Goal: Information Seeking & Learning: Learn about a topic

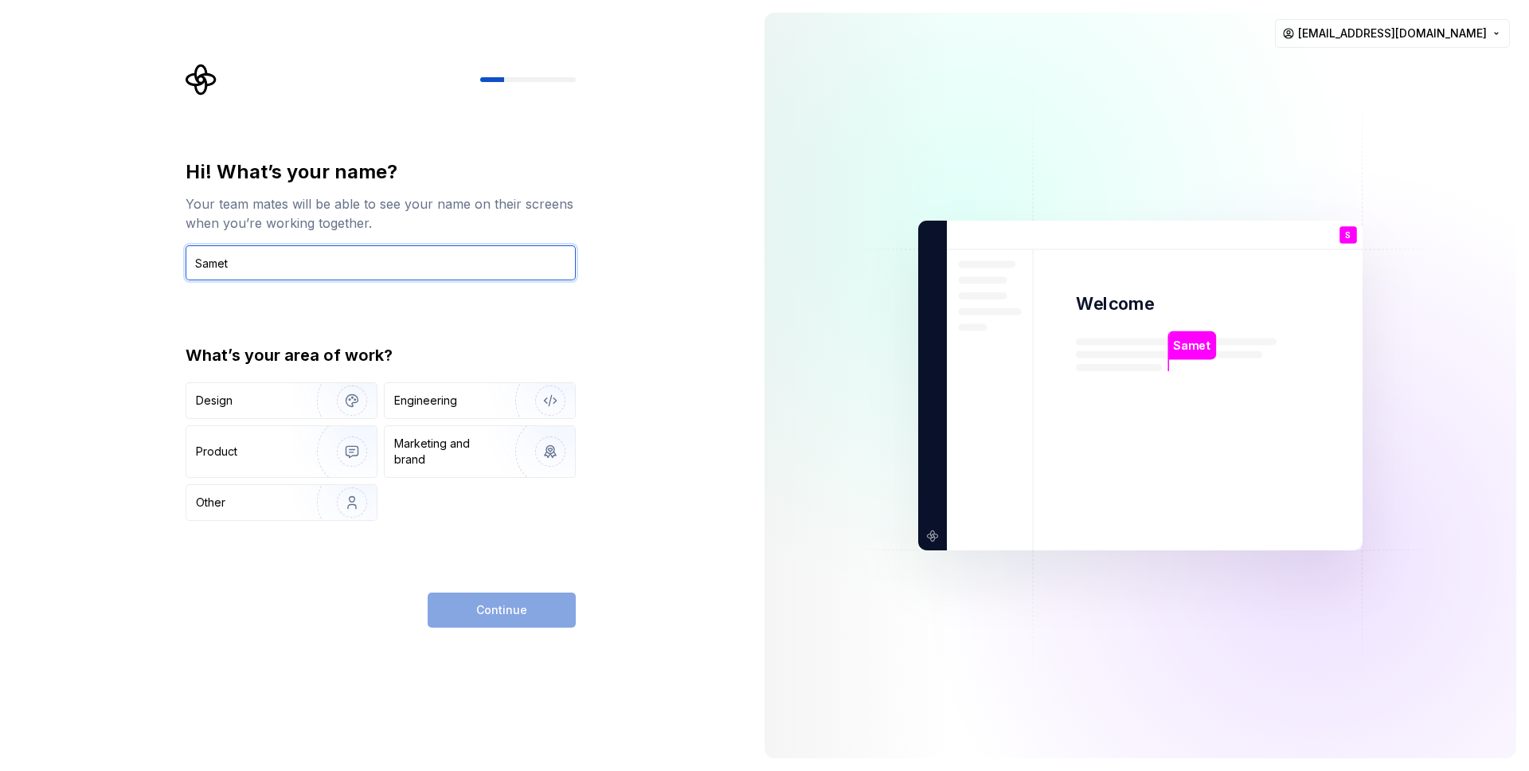
click at [291, 272] on input "Samet" at bounding box center [381, 262] width 390 height 35
type input "atezer"
click at [256, 405] on div "Design" at bounding box center [246, 401] width 100 height 16
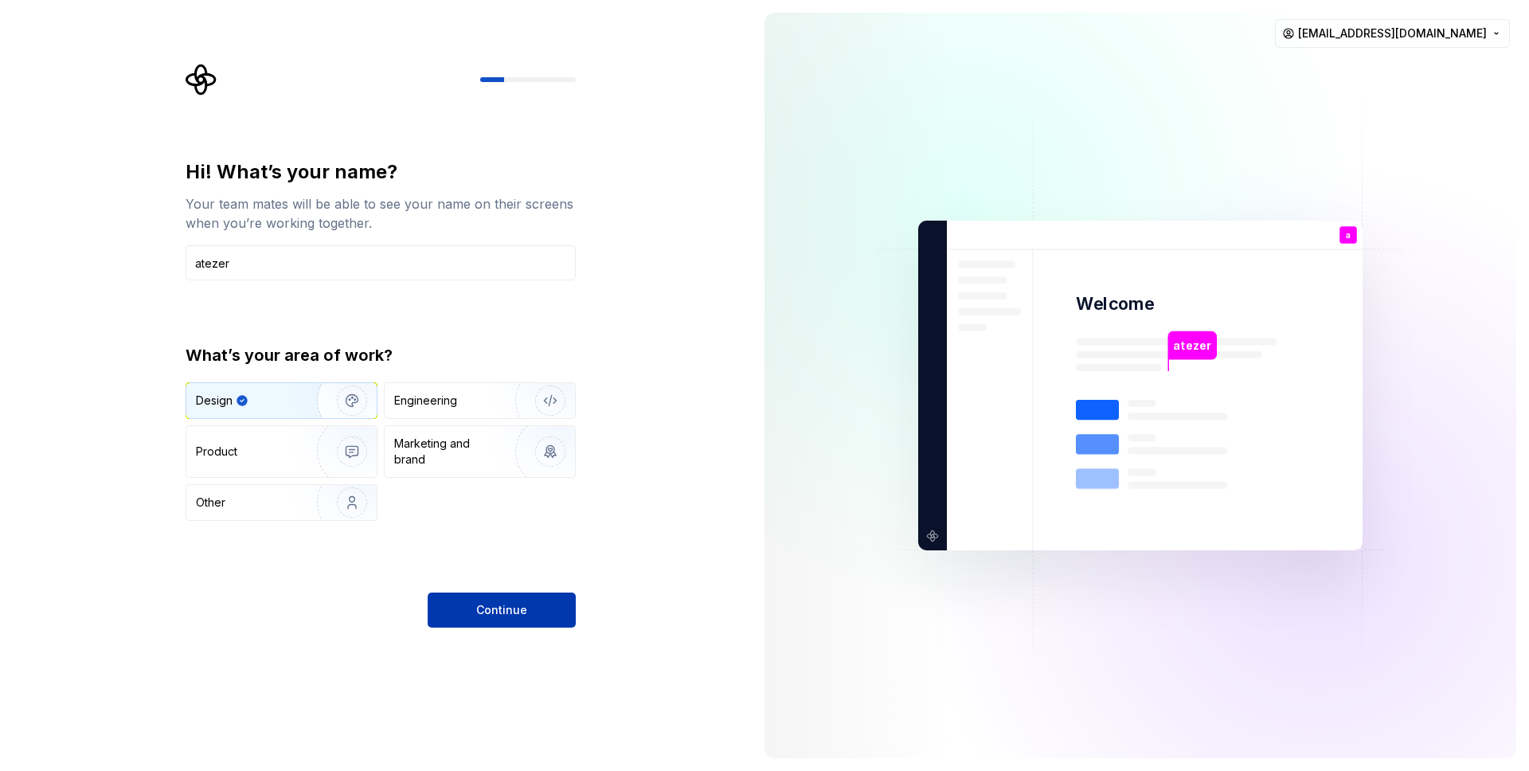
click at [467, 615] on button "Continue" at bounding box center [502, 609] width 148 height 35
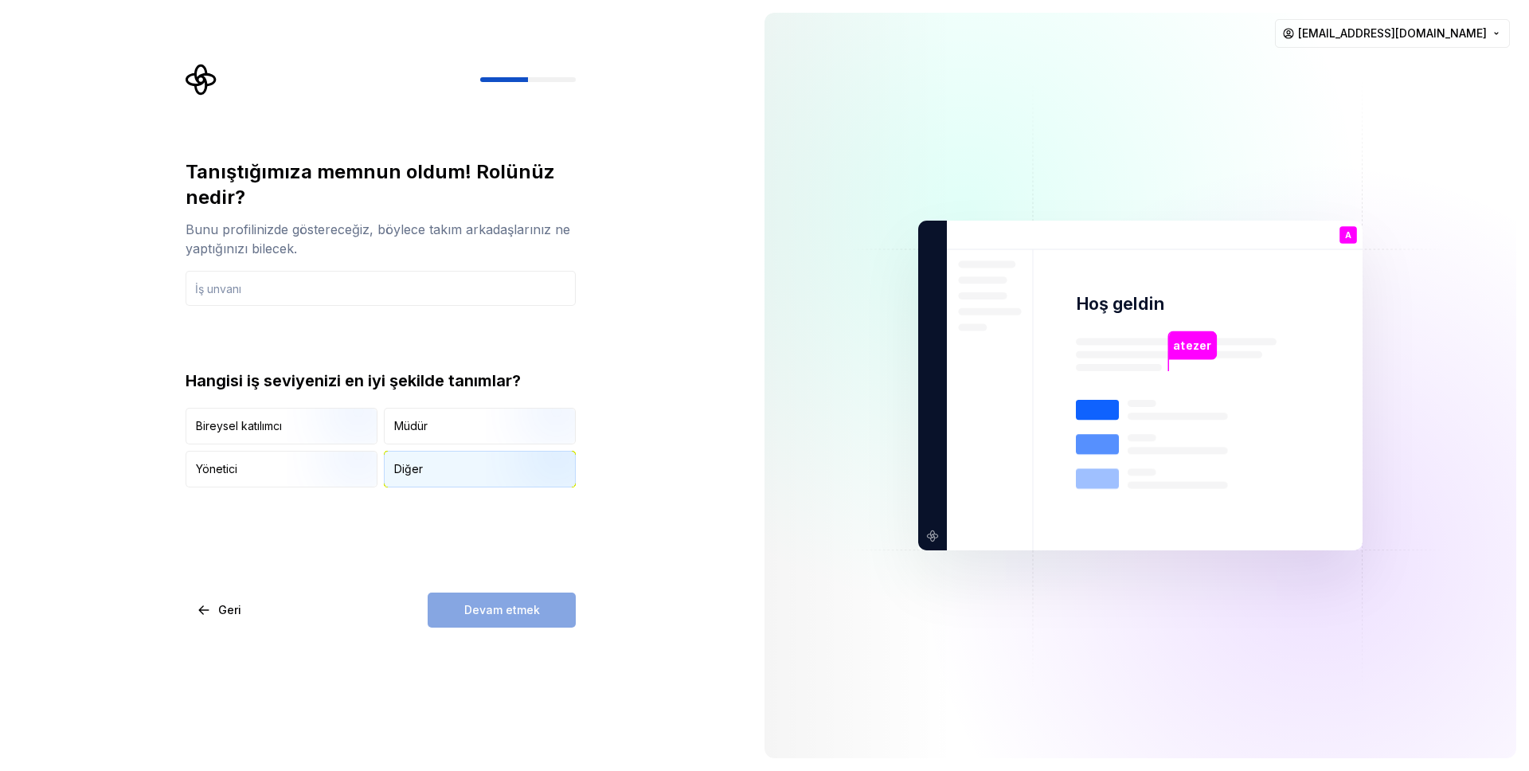
click at [424, 487] on button "Diğer" at bounding box center [480, 469] width 192 height 37
click at [432, 600] on div "Devam etmek" at bounding box center [502, 609] width 148 height 35
click at [444, 608] on div "Devam etmek" at bounding box center [502, 609] width 148 height 35
click at [792, 118] on div at bounding box center [860, 385] width 191 height 745
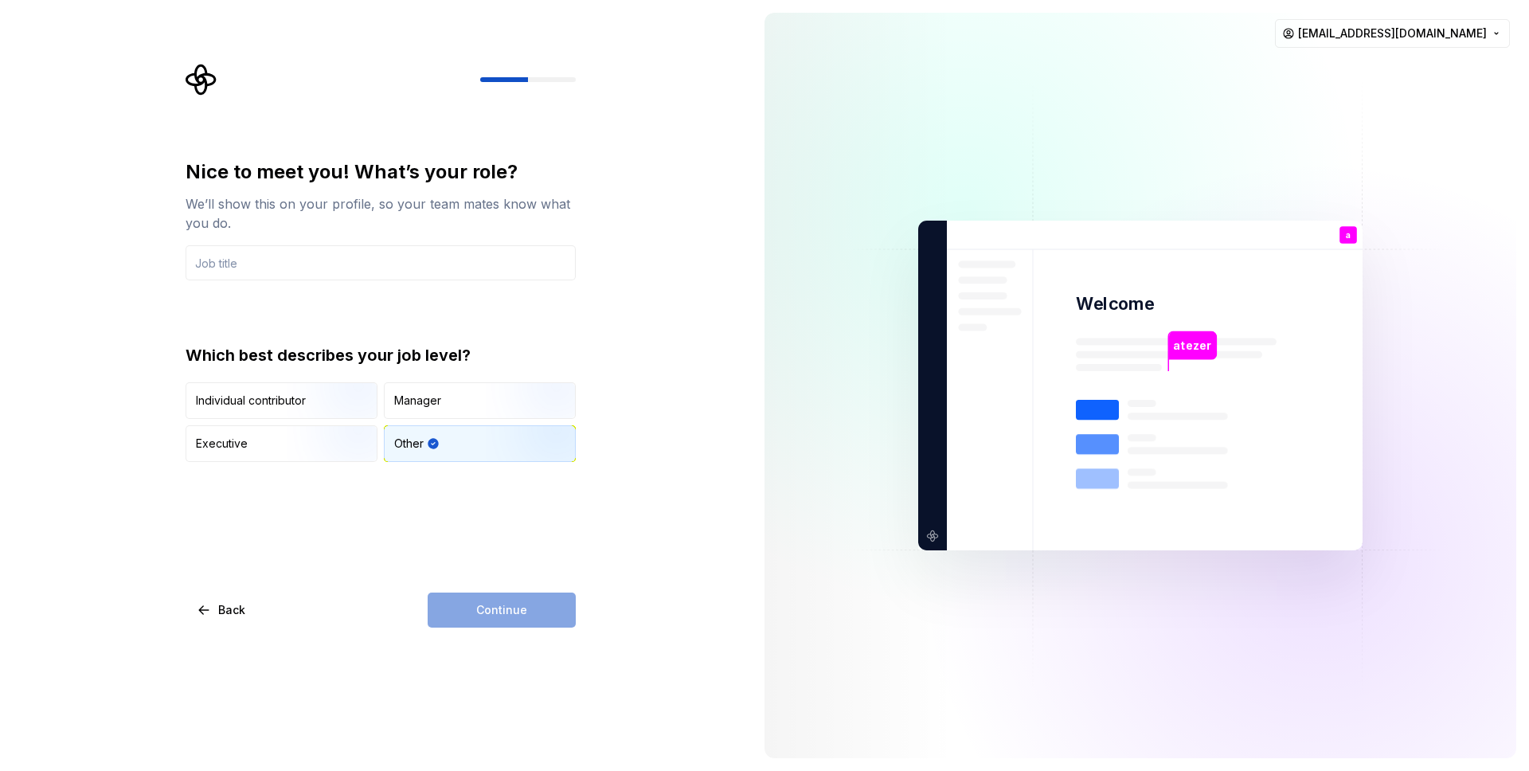
click at [586, 274] on div "Nice to meet you! What’s your role? We’ll show this on your profile, so your te…" at bounding box center [385, 346] width 419 height 564
click at [531, 613] on div "Continue" at bounding box center [502, 609] width 148 height 35
click at [291, 262] on input "text" at bounding box center [381, 262] width 390 height 35
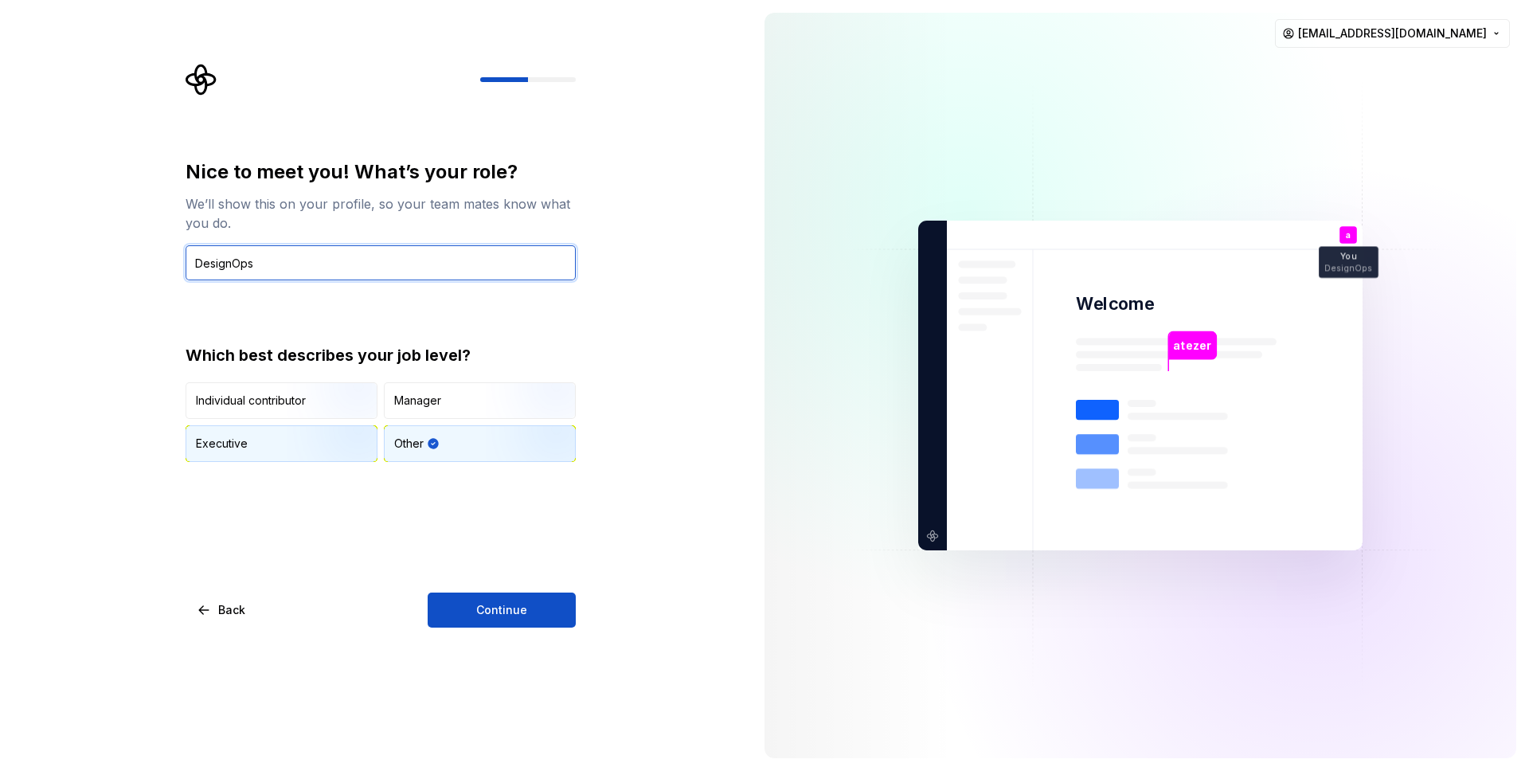
type input "DesignOps"
click at [323, 437] on img "button" at bounding box center [338, 463] width 102 height 107
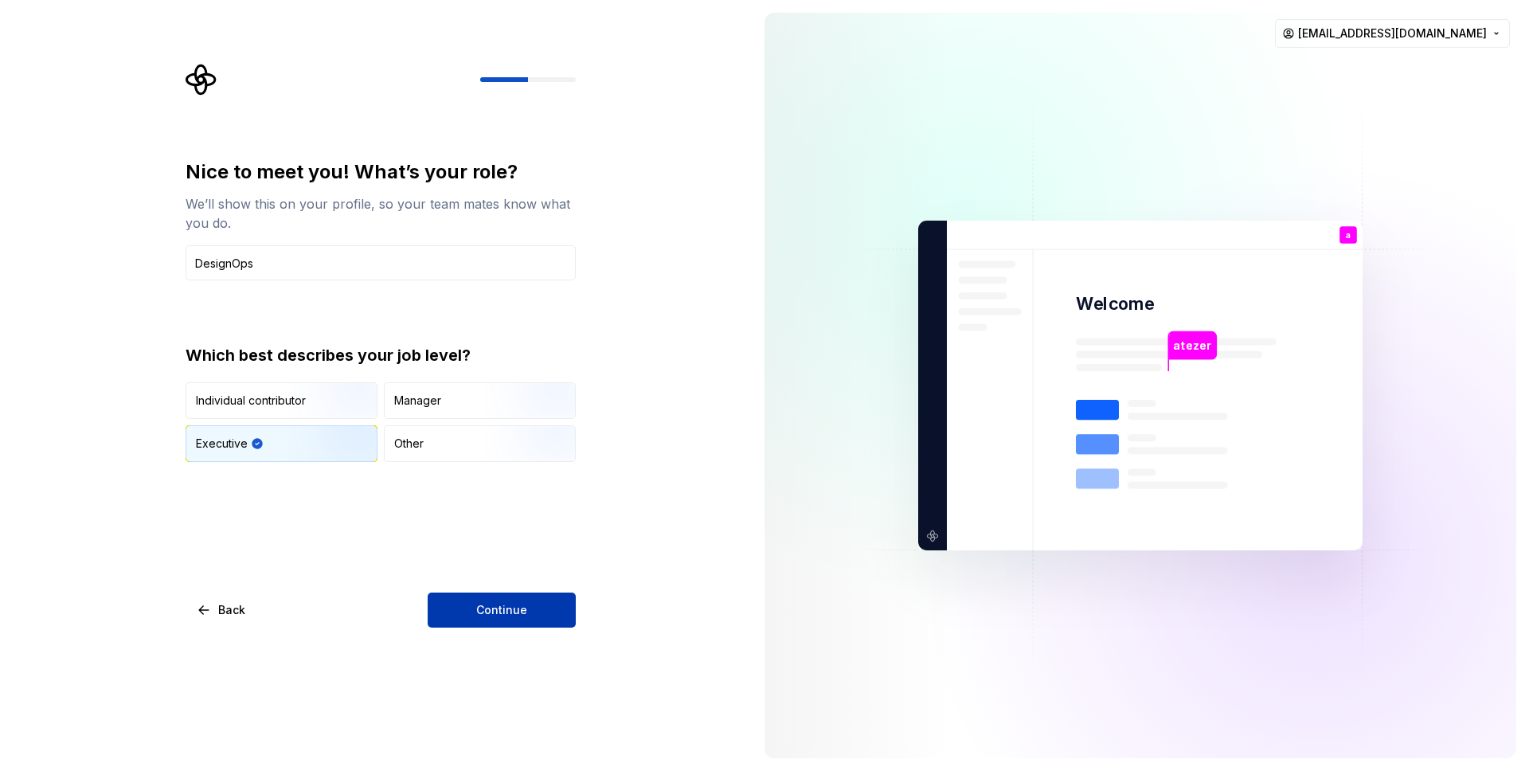
click at [479, 606] on span "Continue" at bounding box center [501, 610] width 51 height 16
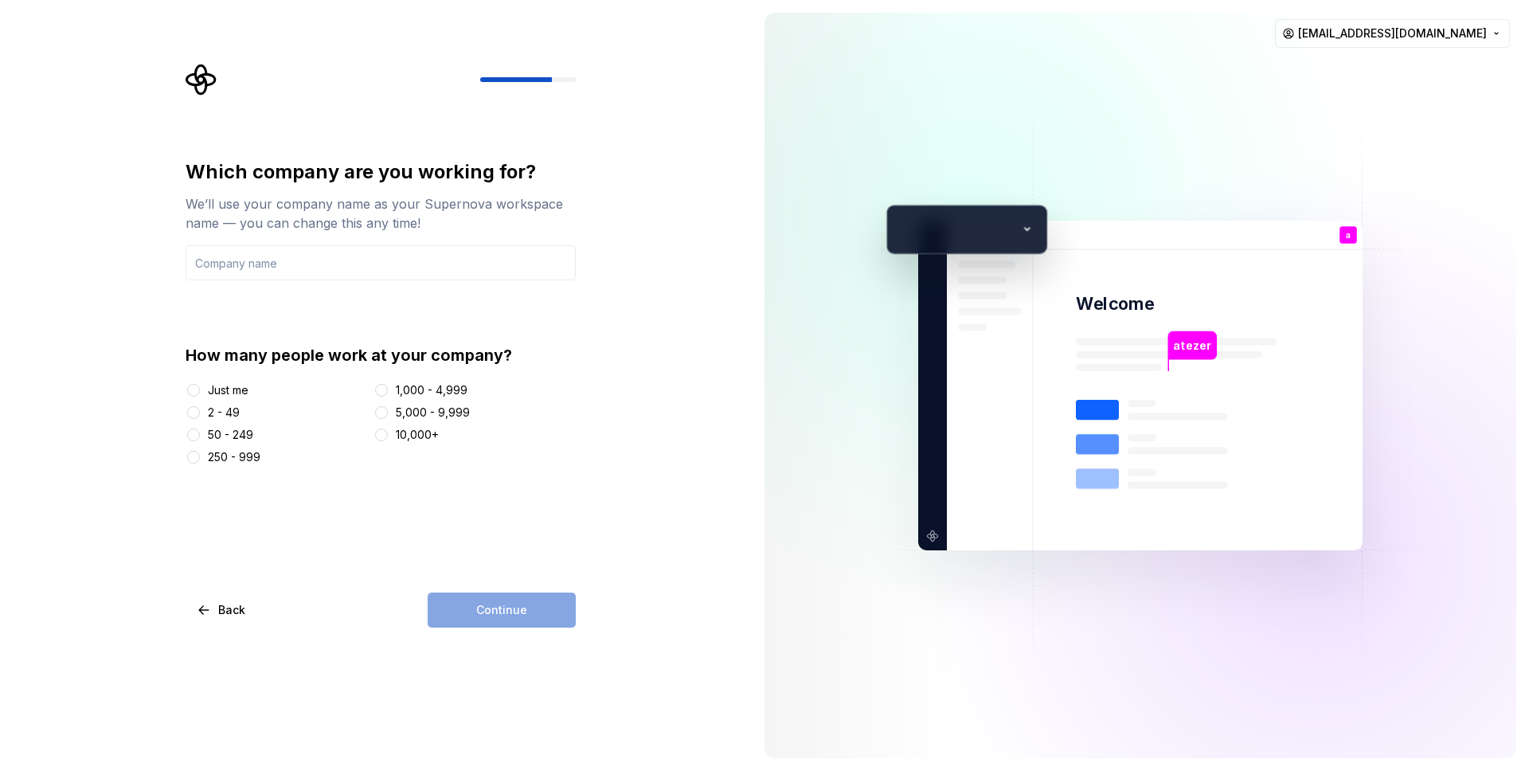
click at [237, 385] on div "Just me" at bounding box center [228, 390] width 41 height 16
click at [200, 385] on button "Just me" at bounding box center [193, 390] width 13 height 13
click at [489, 261] on input "text" at bounding box center [381, 262] width 390 height 35
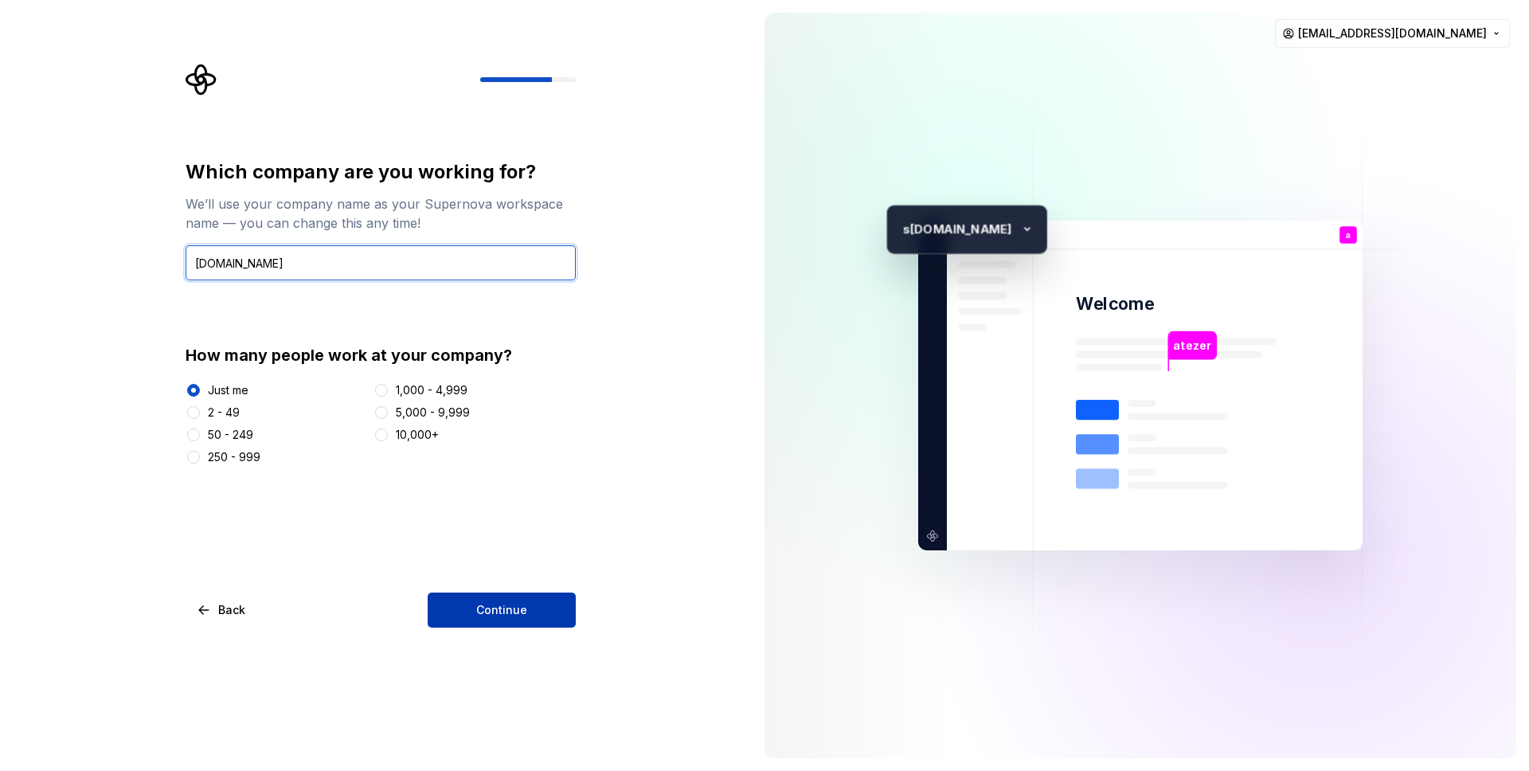
type input "sahibinden.com"
click at [530, 600] on button "Continue" at bounding box center [502, 609] width 148 height 35
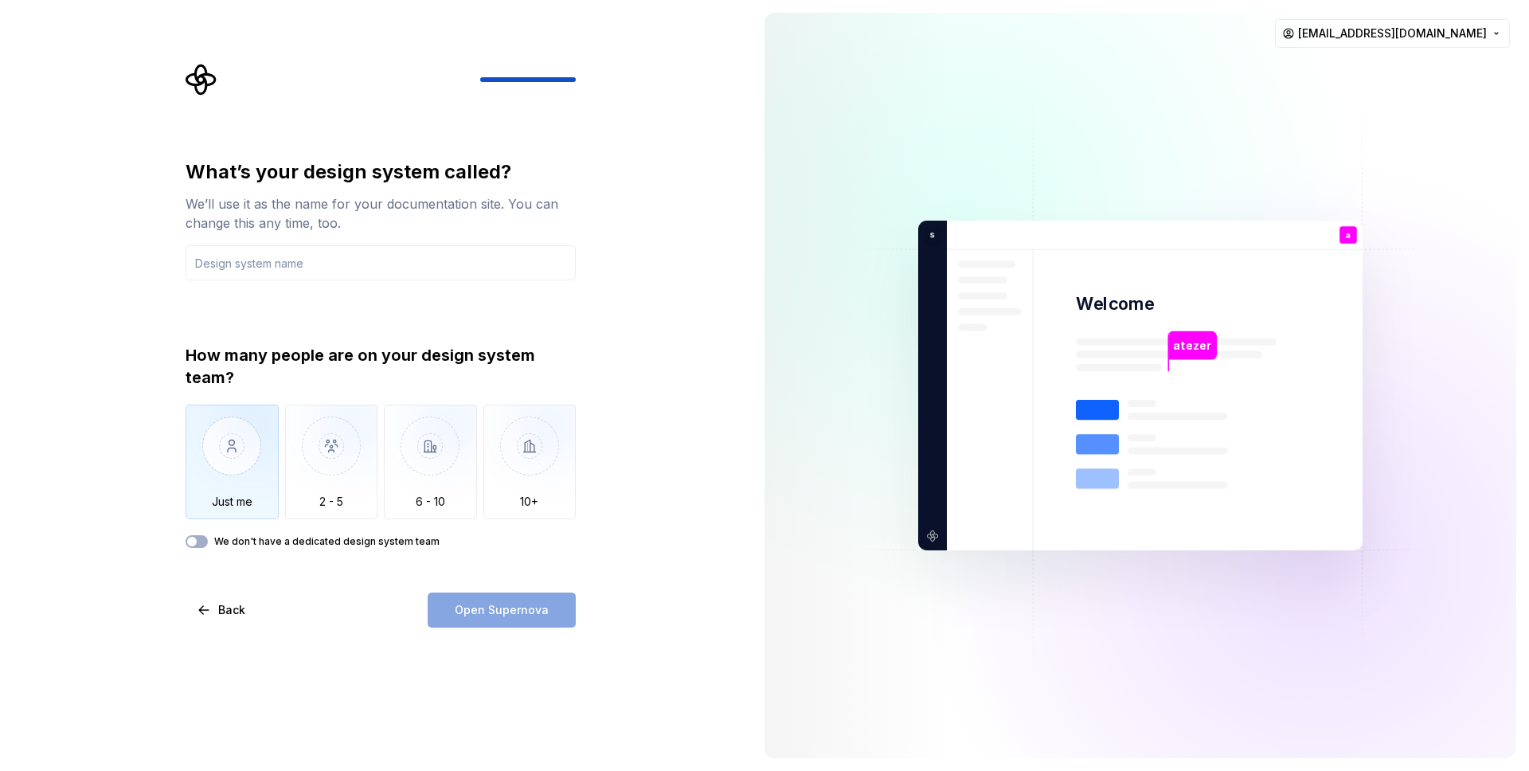
click at [244, 485] on img "button" at bounding box center [232, 458] width 93 height 107
click at [481, 614] on div "Open Supernova" at bounding box center [502, 609] width 148 height 35
click at [328, 265] on input "text" at bounding box center [381, 262] width 390 height 35
click at [518, 613] on div "Open Supernova" at bounding box center [502, 609] width 148 height 35
click at [184, 542] on div "What’s your design system called? We’ll use it as the name for your documentati…" at bounding box center [385, 346] width 419 height 564
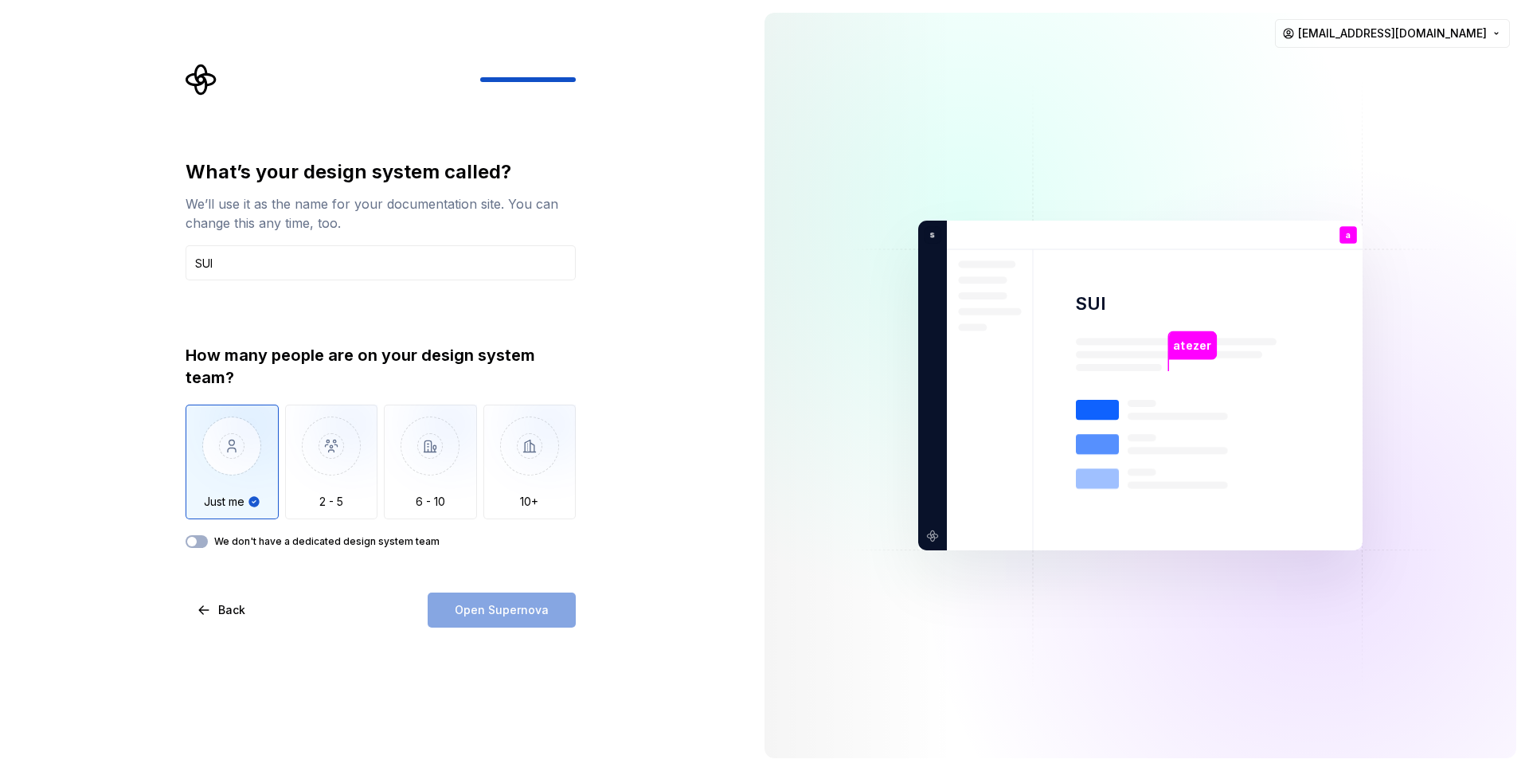
click at [535, 619] on div "Open Supernova" at bounding box center [502, 609] width 148 height 35
click at [327, 460] on img "button" at bounding box center [331, 458] width 93 height 107
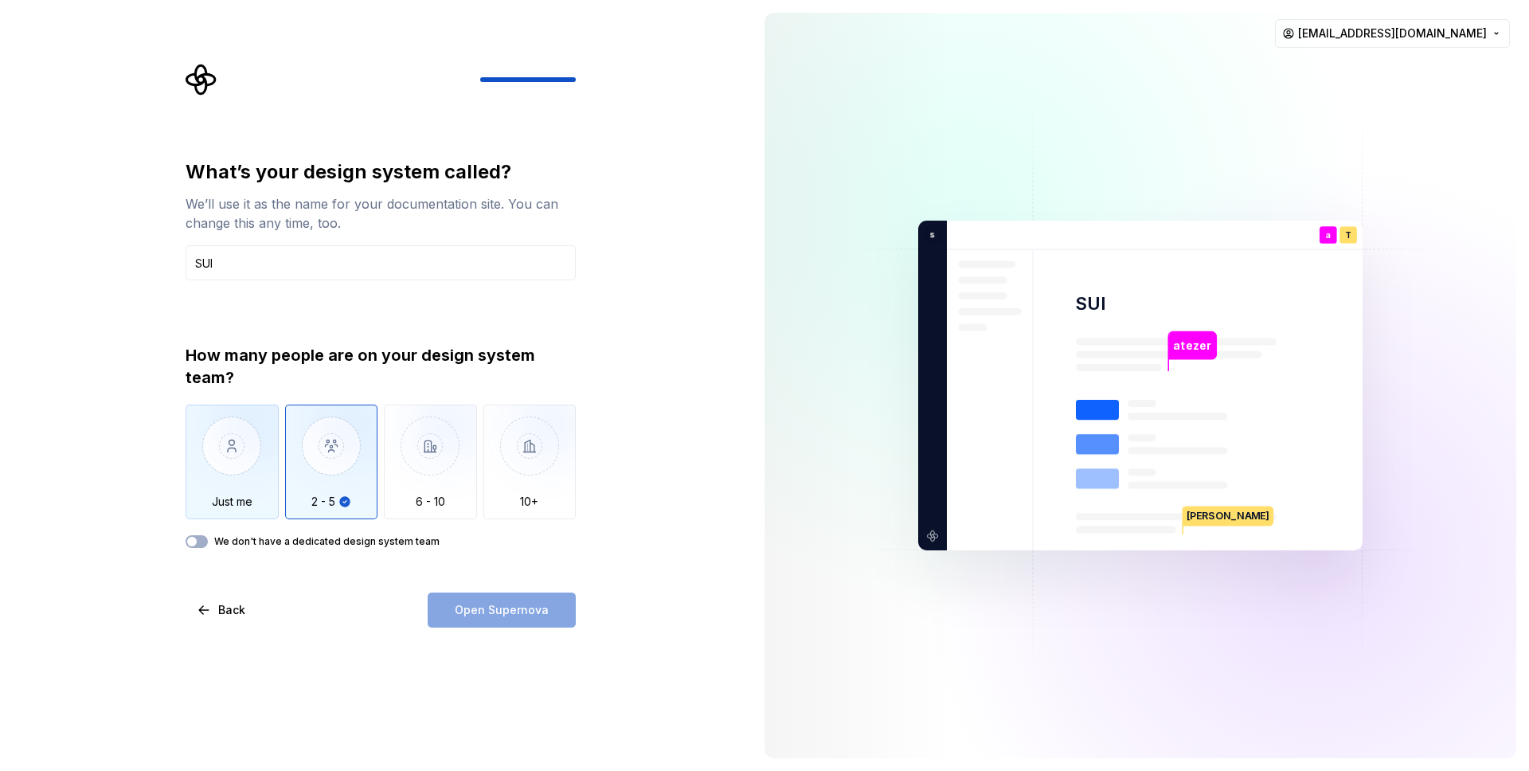
click at [228, 442] on img "button" at bounding box center [232, 458] width 93 height 107
click at [347, 441] on img "button" at bounding box center [331, 458] width 93 height 107
click at [194, 409] on img "button" at bounding box center [232, 458] width 93 height 107
click at [300, 454] on img "button" at bounding box center [331, 458] width 93 height 107
click at [481, 618] on div "Open Supernova" at bounding box center [502, 609] width 148 height 35
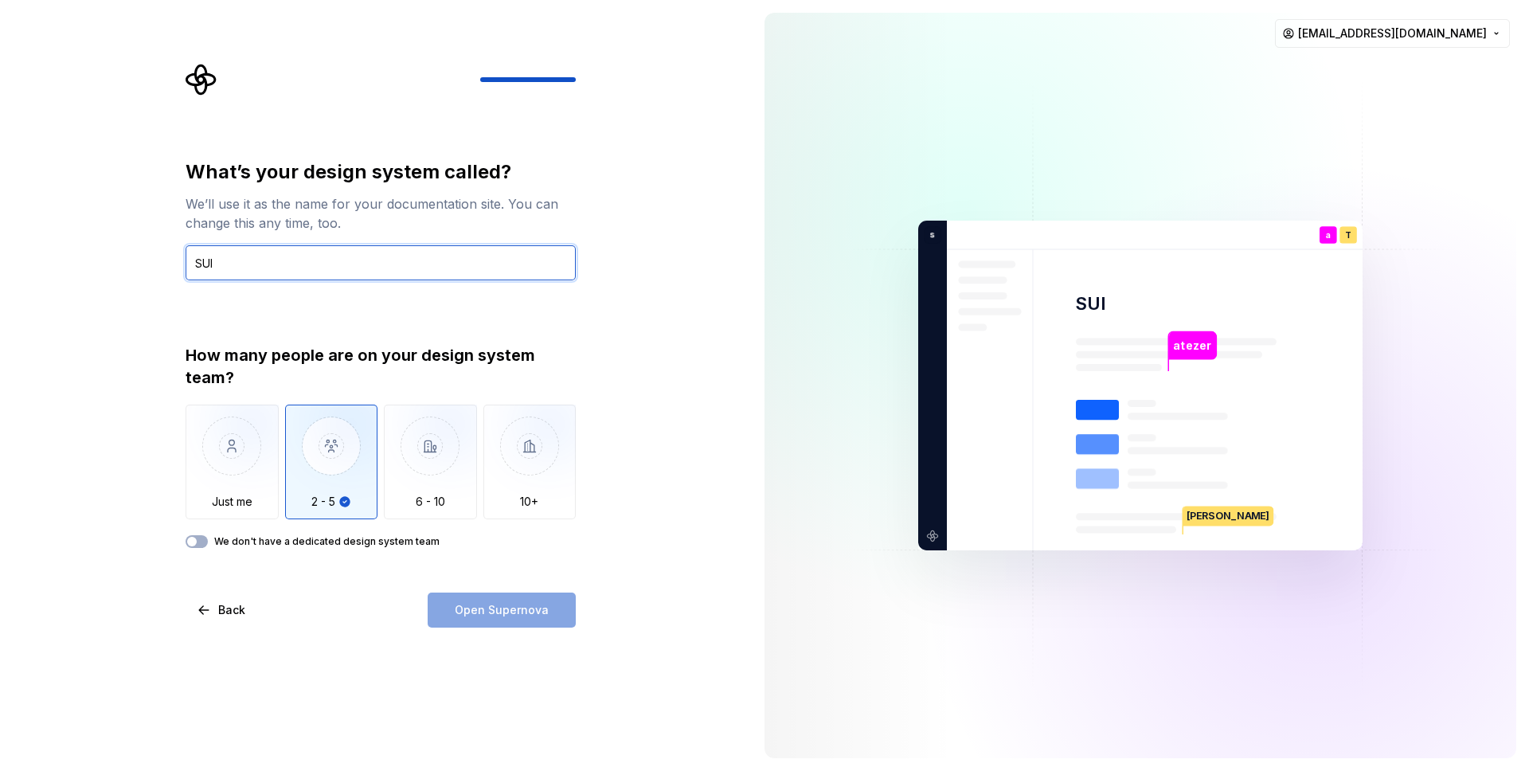
click at [347, 269] on input "SUI" at bounding box center [381, 262] width 390 height 35
click at [487, 590] on div "What’s your design system called? We’ll use it as the name for your documentati…" at bounding box center [381, 393] width 390 height 468
click at [396, 274] on input "SUI" at bounding box center [381, 262] width 390 height 35
click at [461, 604] on div "Open Supernova" at bounding box center [502, 609] width 148 height 35
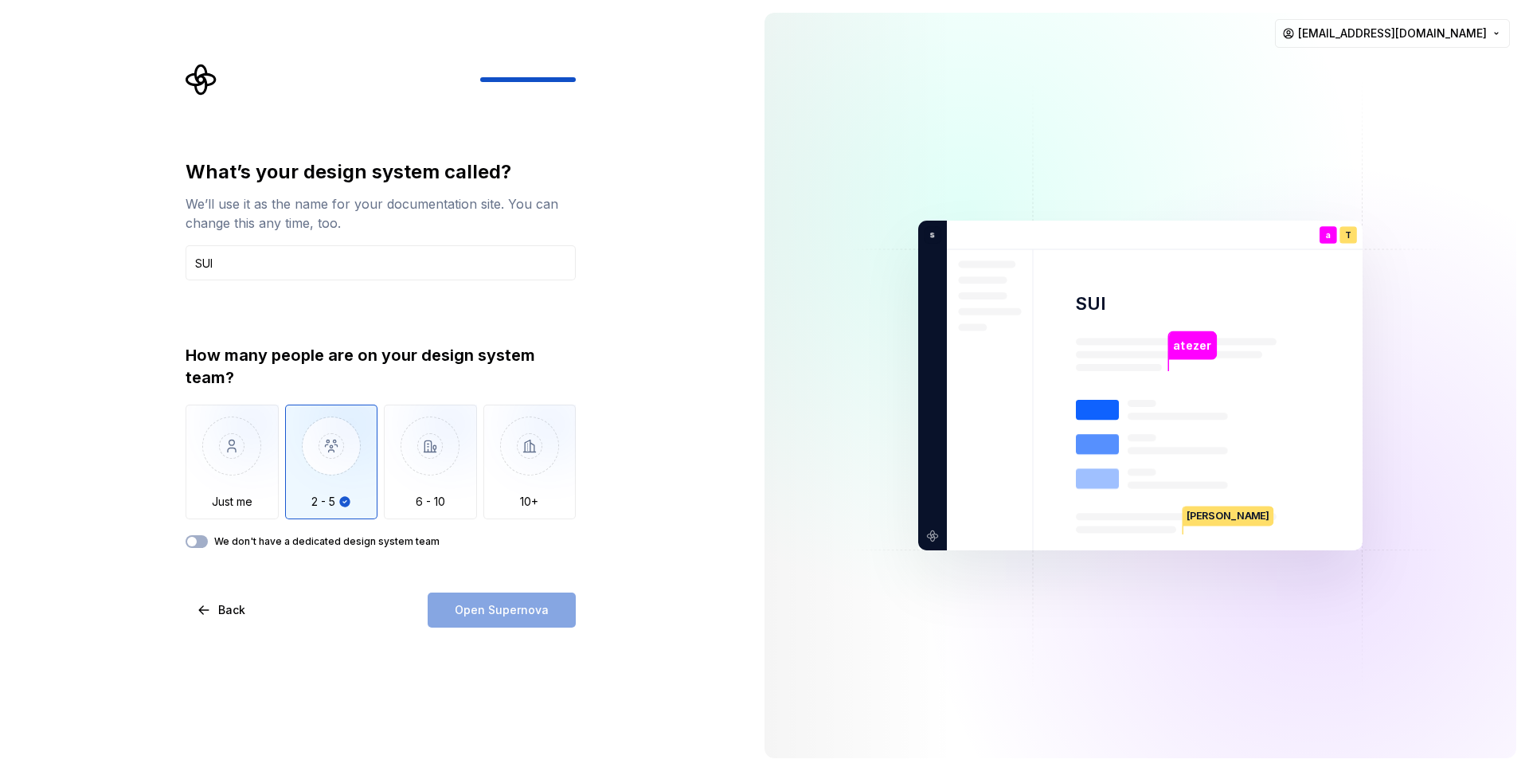
click at [310, 580] on div "What’s your design system called? We’ll use it as the name for your documentati…" at bounding box center [381, 393] width 390 height 468
click at [205, 538] on button "We don't have a dedicated design system team" at bounding box center [197, 541] width 22 height 13
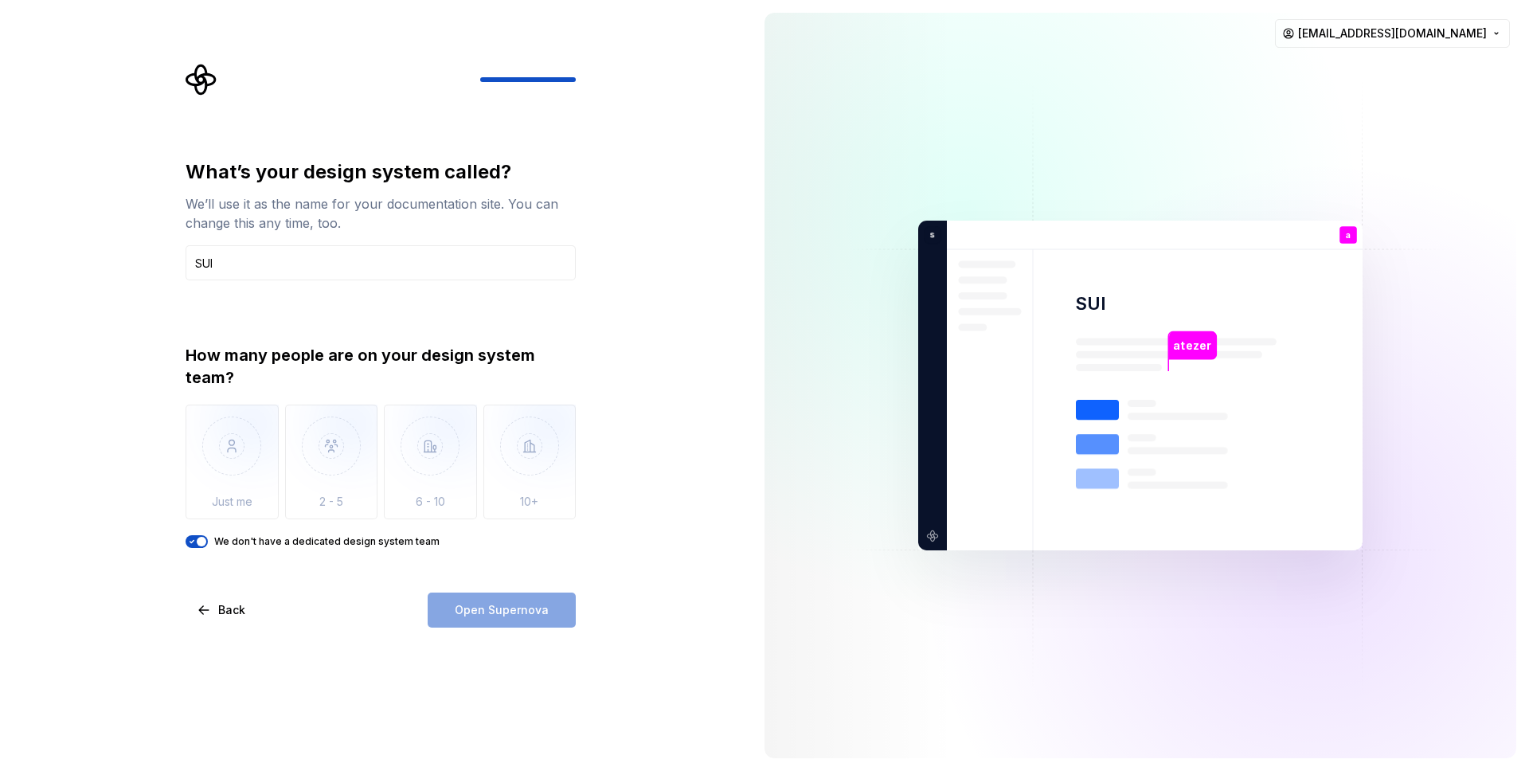
click at [205, 538] on span "button" at bounding box center [202, 542] width 10 height 10
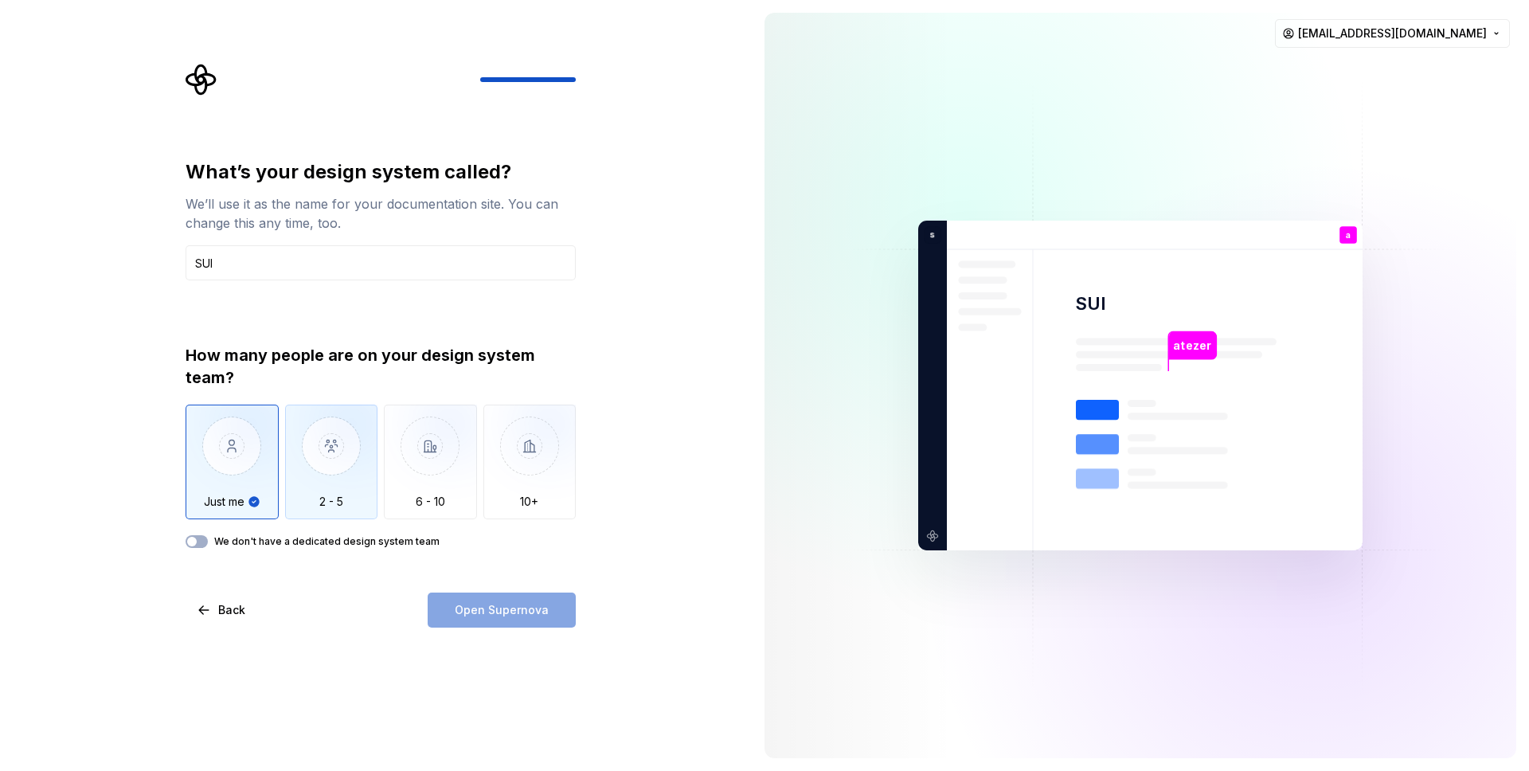
click at [362, 463] on img "button" at bounding box center [331, 458] width 93 height 107
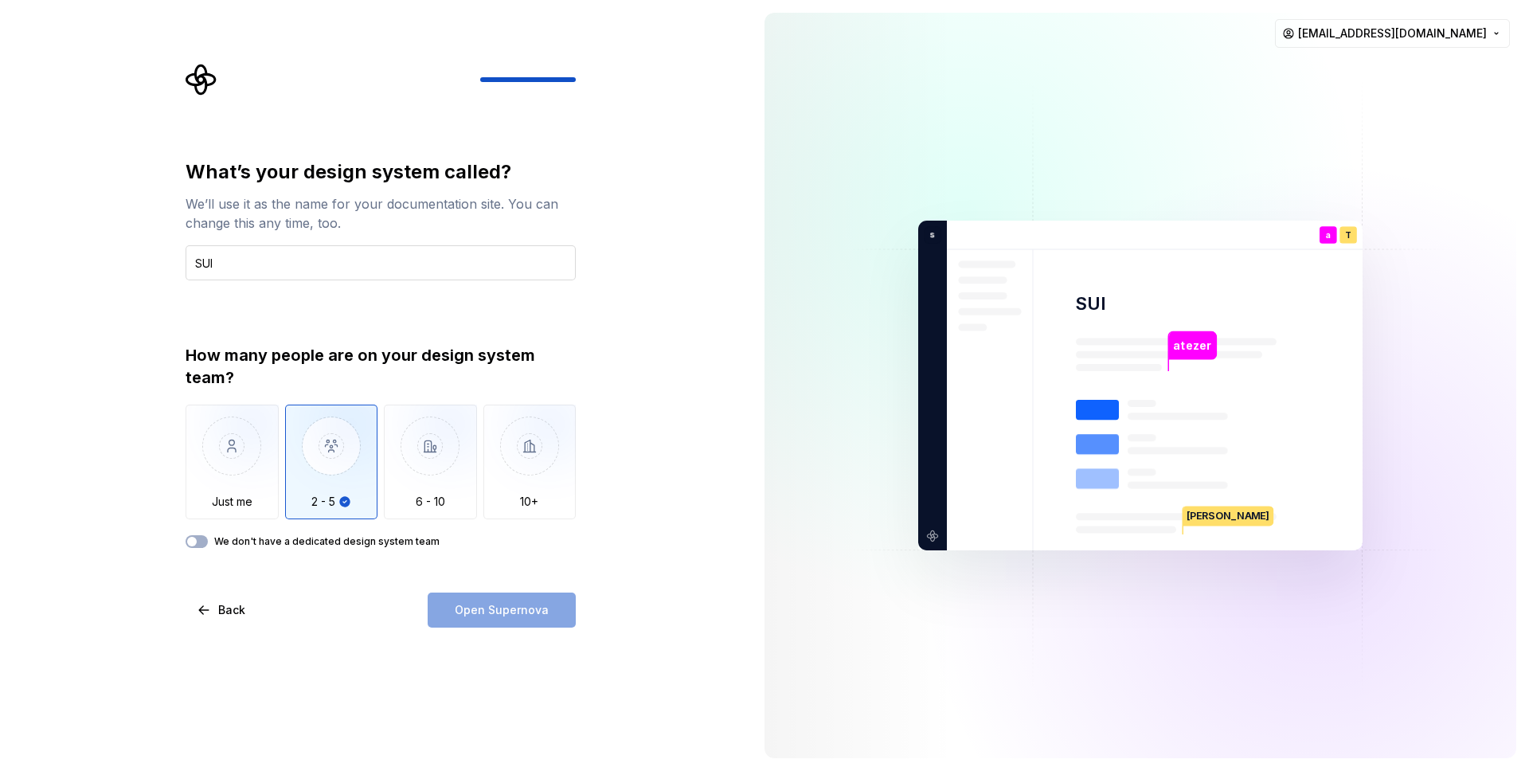
click at [297, 275] on input "SUI" at bounding box center [381, 262] width 390 height 35
click at [423, 597] on div "Back Open Supernova" at bounding box center [381, 609] width 390 height 35
click at [379, 263] on input "SUI" at bounding box center [381, 262] width 390 height 35
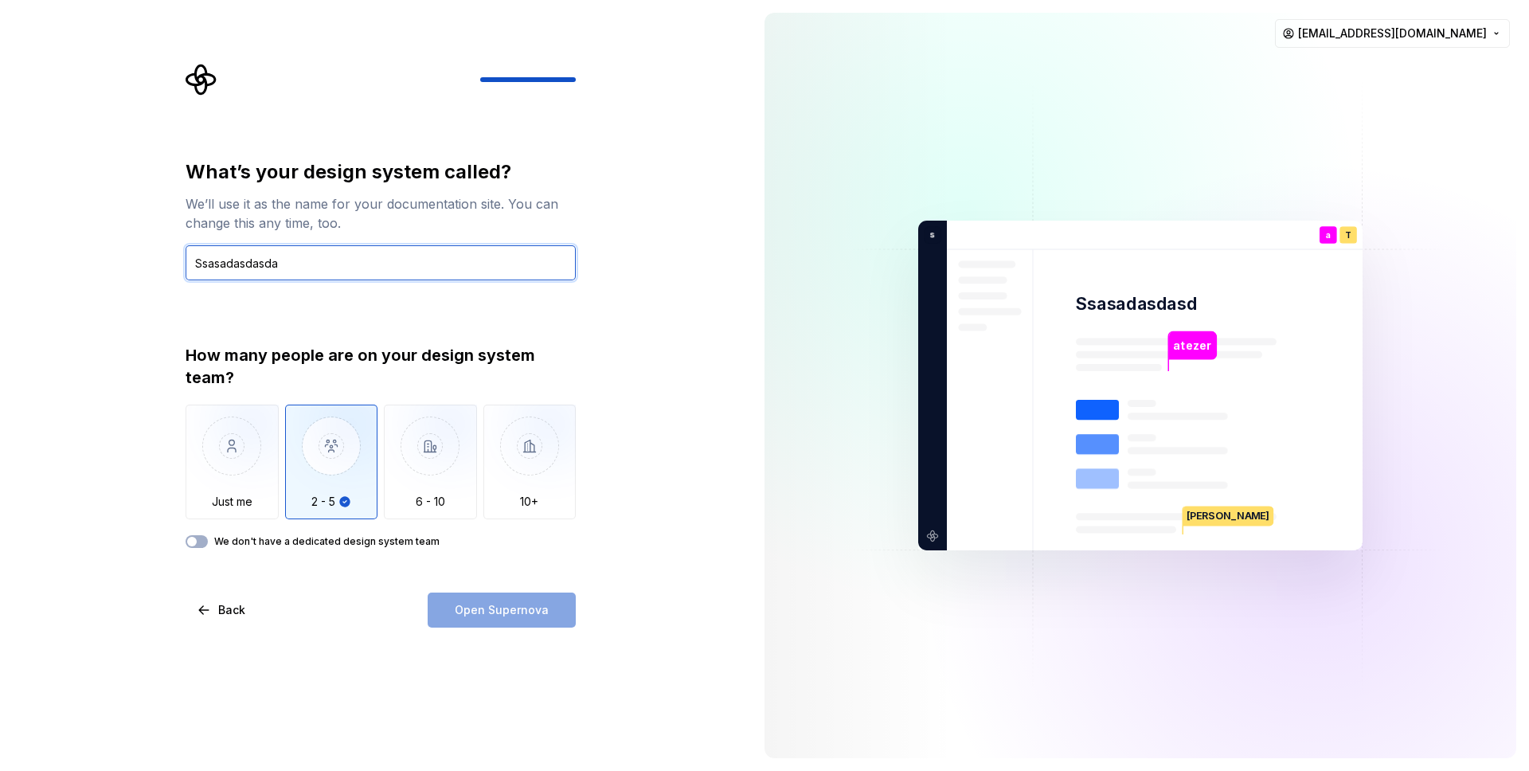
type input "Ssasadasdasdas"
type input "SUI"
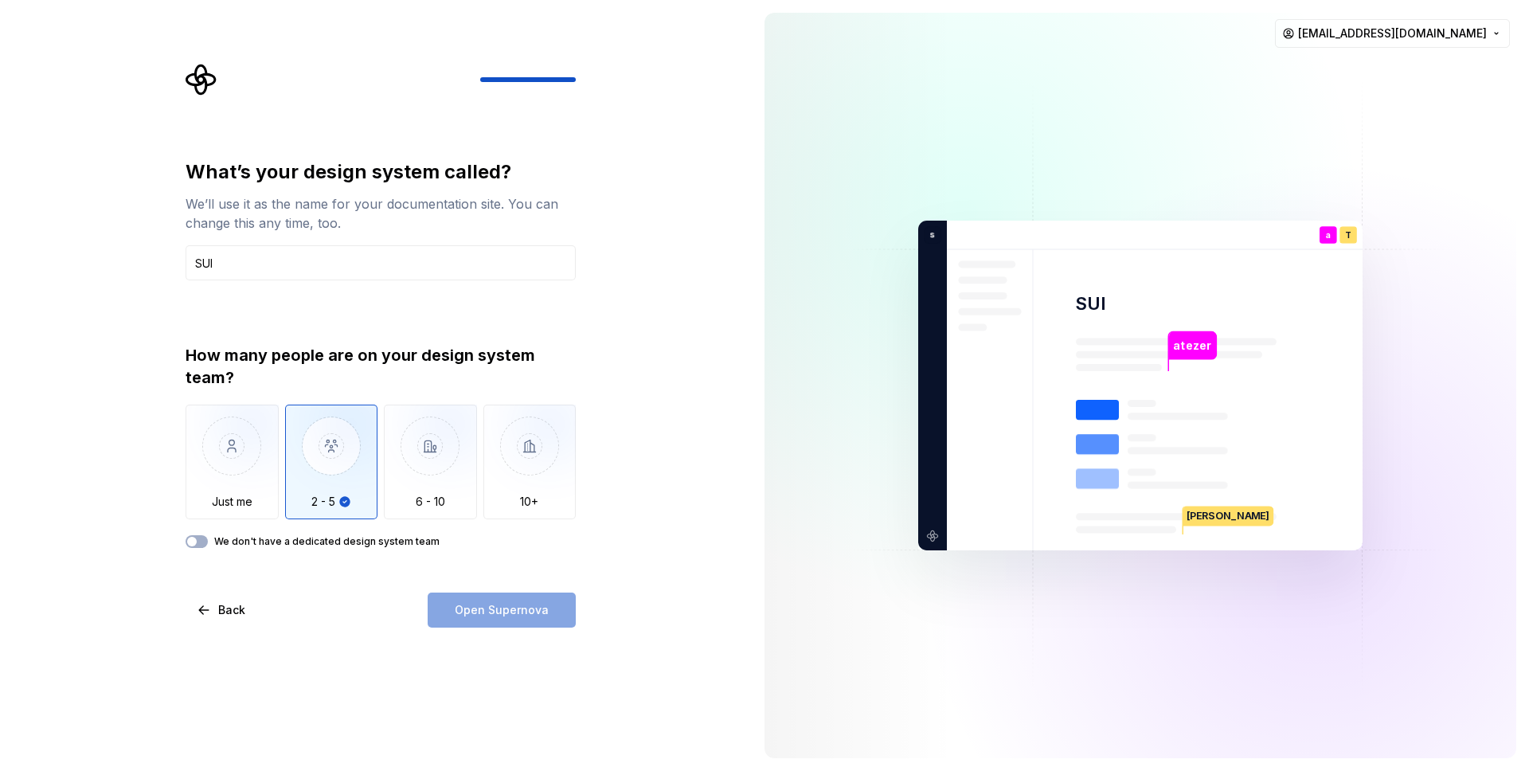
click at [518, 591] on div "What’s your design system called? We’ll use it as the name for your documentati…" at bounding box center [381, 393] width 390 height 468
click at [489, 599] on div "Open Supernova" at bounding box center [502, 609] width 148 height 35
click at [506, 185] on div "What’s your design system called? We’ll use it as the name for your documentati…" at bounding box center [381, 195] width 390 height 73
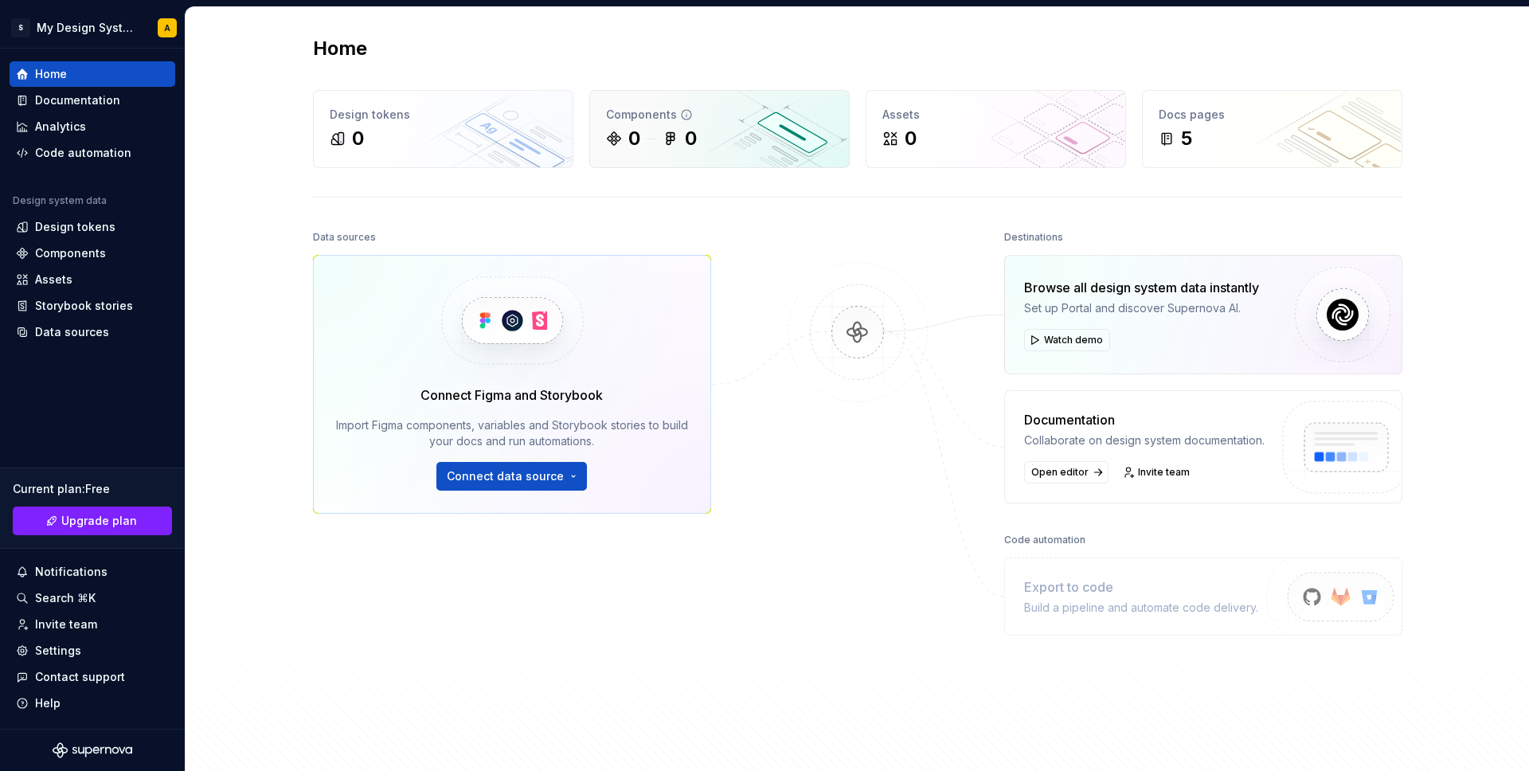
click at [788, 94] on div "Components 0 0" at bounding box center [719, 129] width 259 height 76
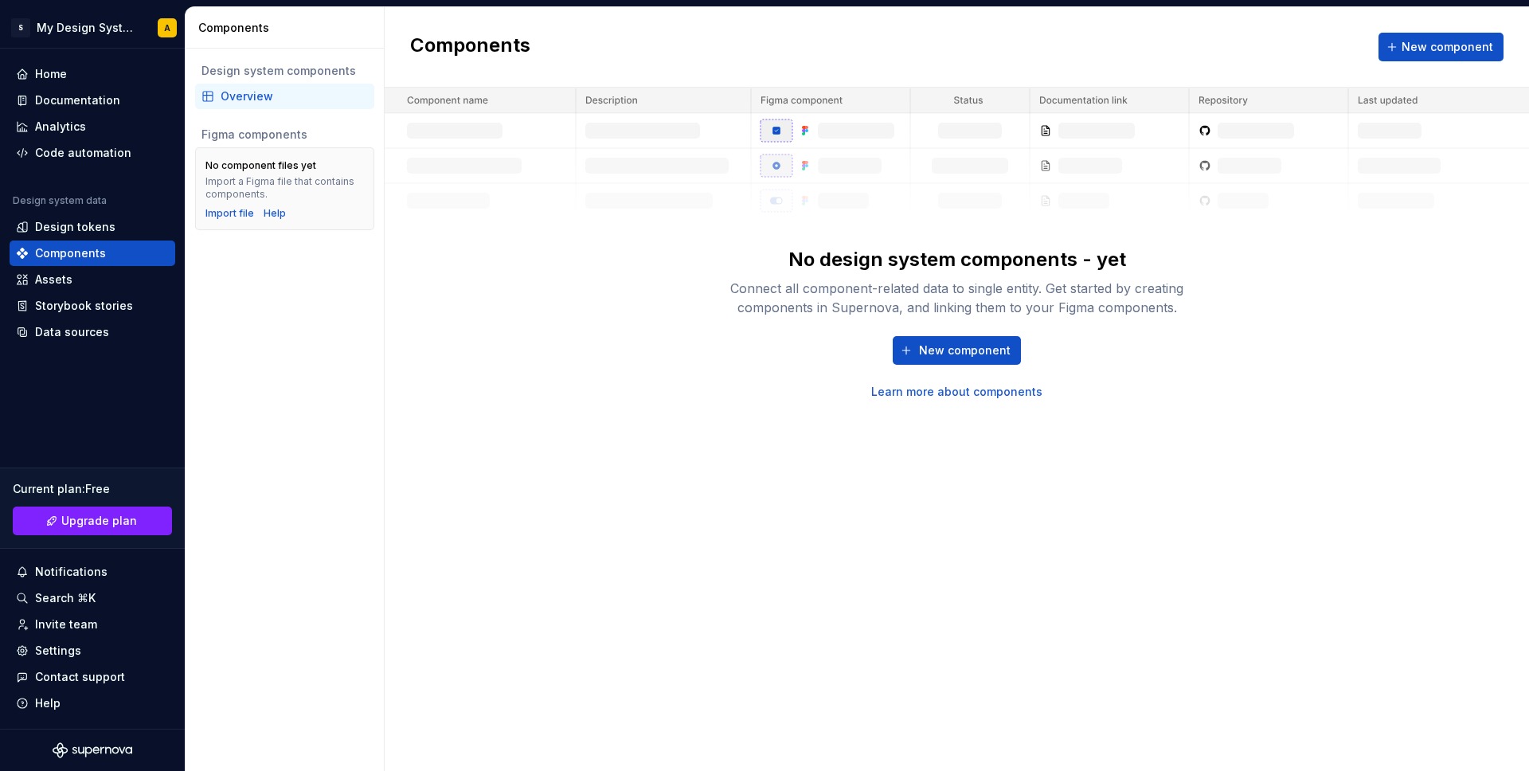
click at [553, 407] on div "Components New component No design system components - yet Connect all componen…" at bounding box center [957, 389] width 1144 height 764
click at [103, 237] on div "Design tokens" at bounding box center [93, 226] width 166 height 25
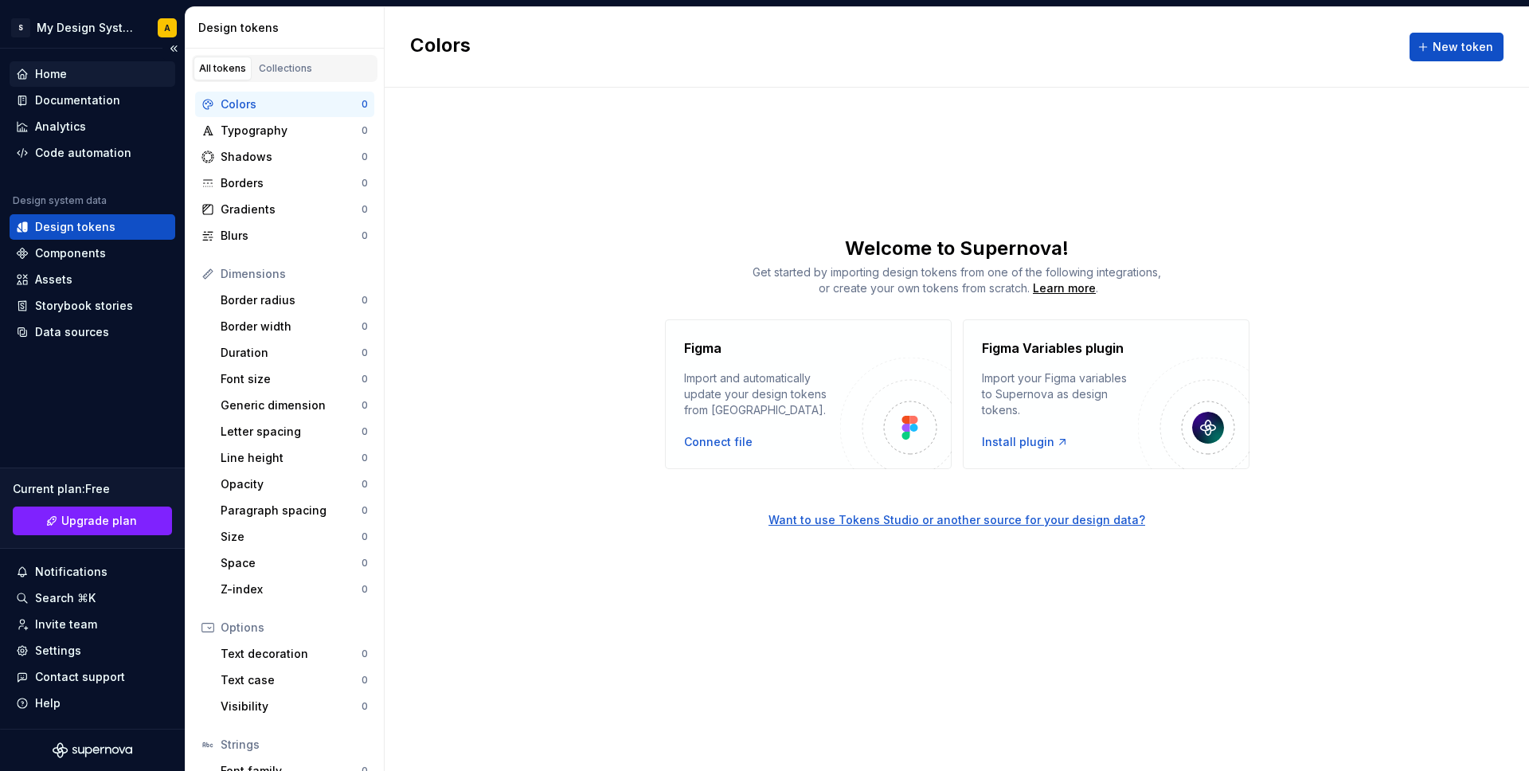
click at [80, 81] on div "Home" at bounding box center [92, 74] width 153 height 16
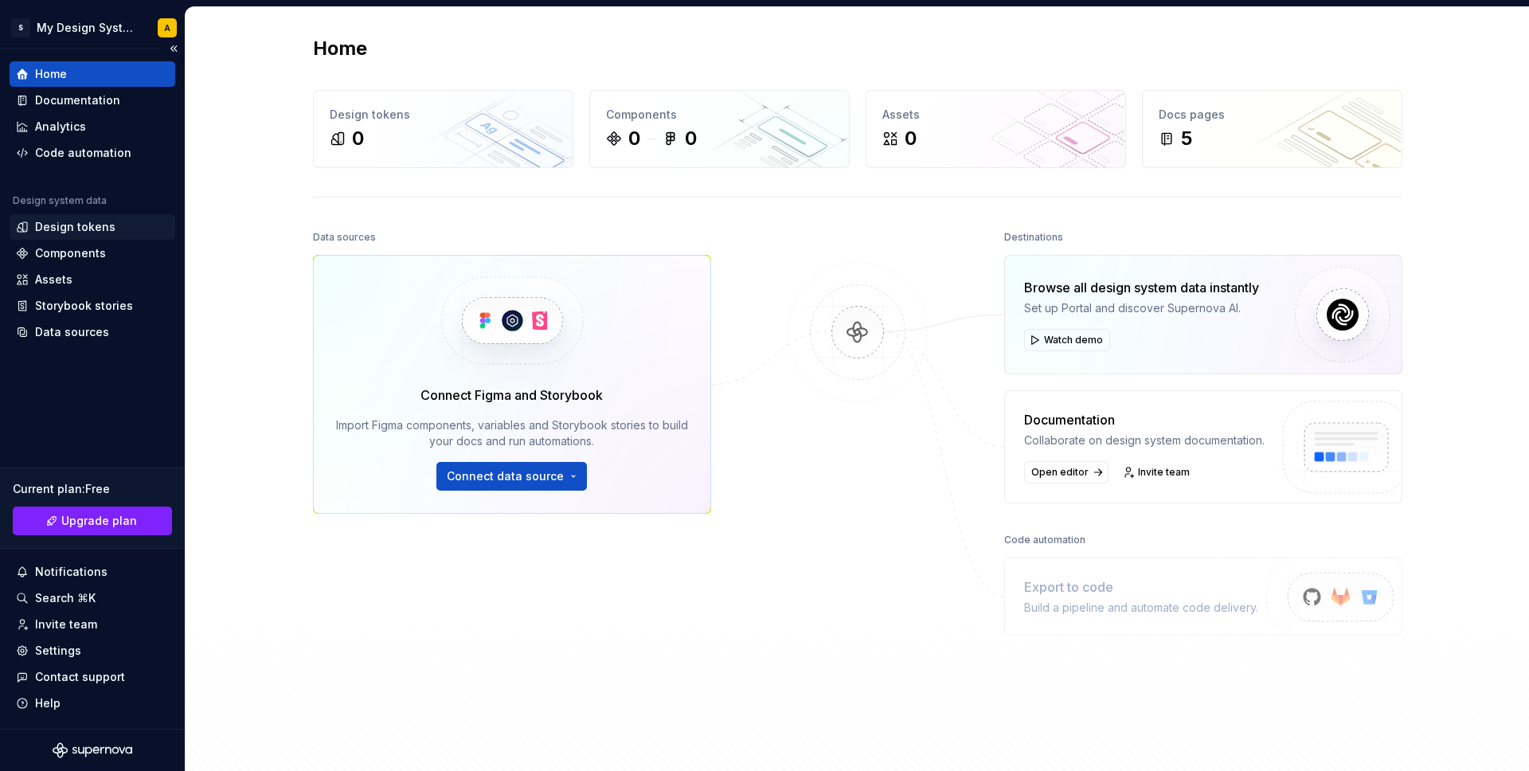
click at [50, 231] on div "Design tokens" at bounding box center [75, 227] width 80 height 16
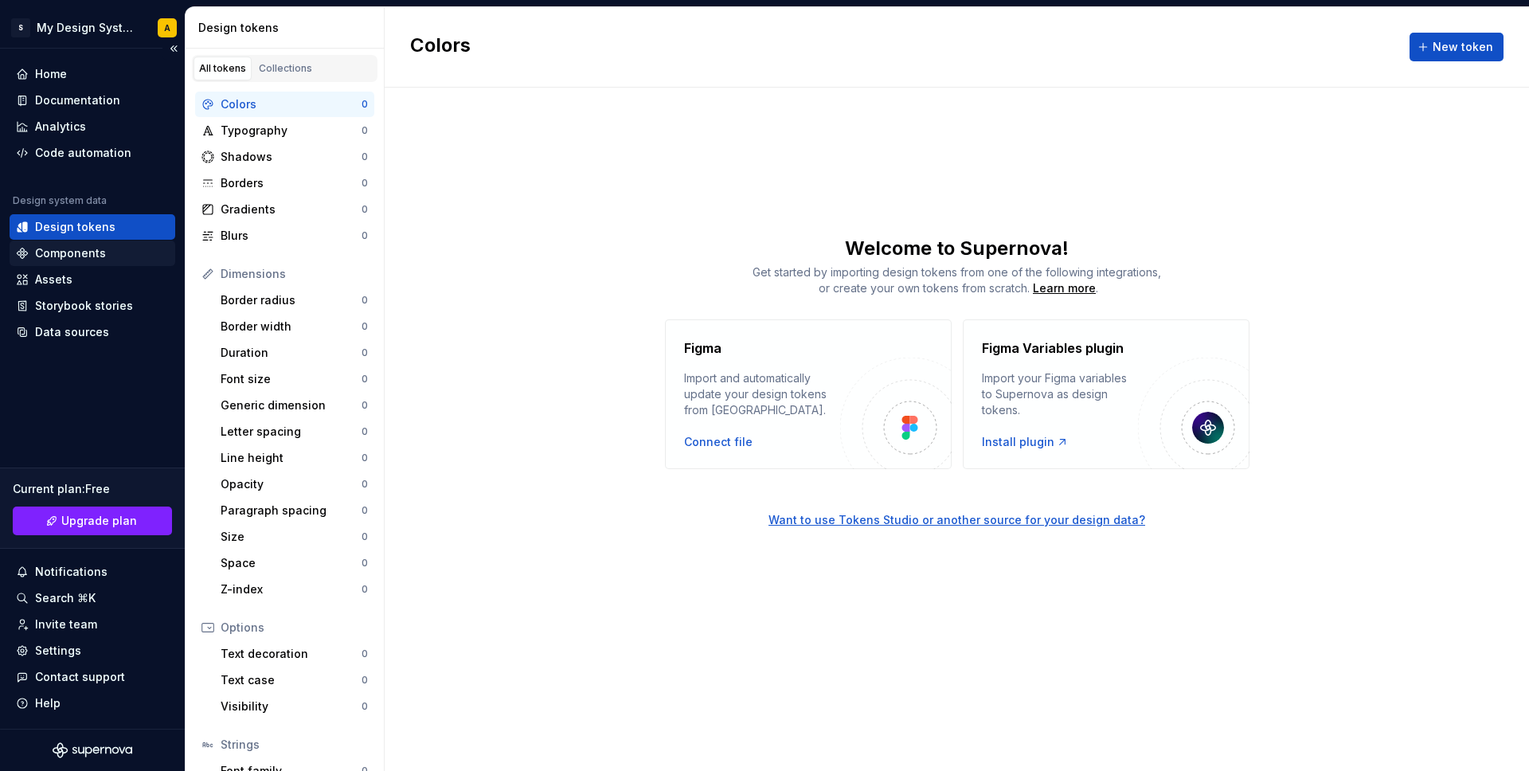
click at [107, 259] on div "Components" at bounding box center [92, 253] width 153 height 16
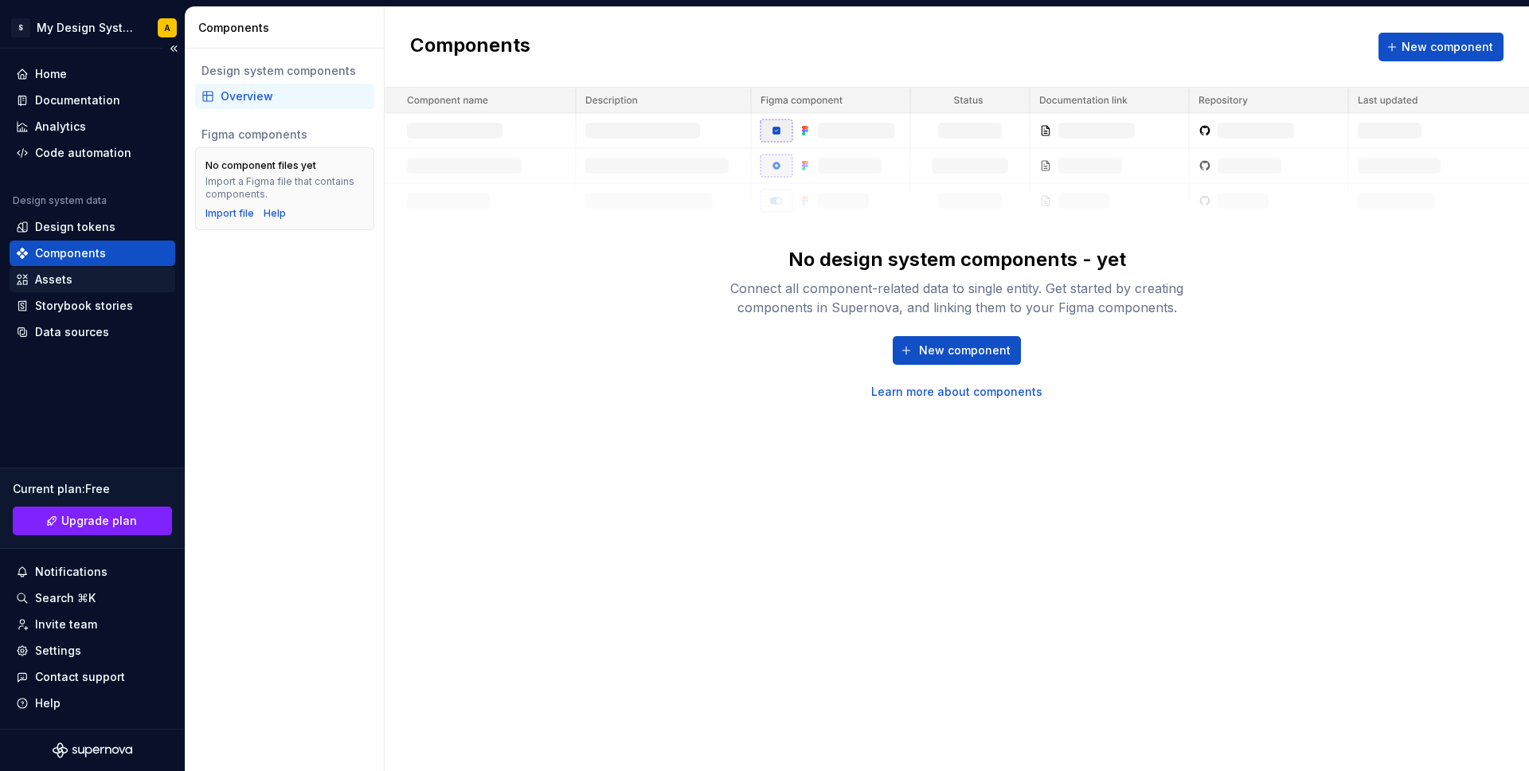
click at [92, 277] on div "Assets" at bounding box center [92, 280] width 153 height 16
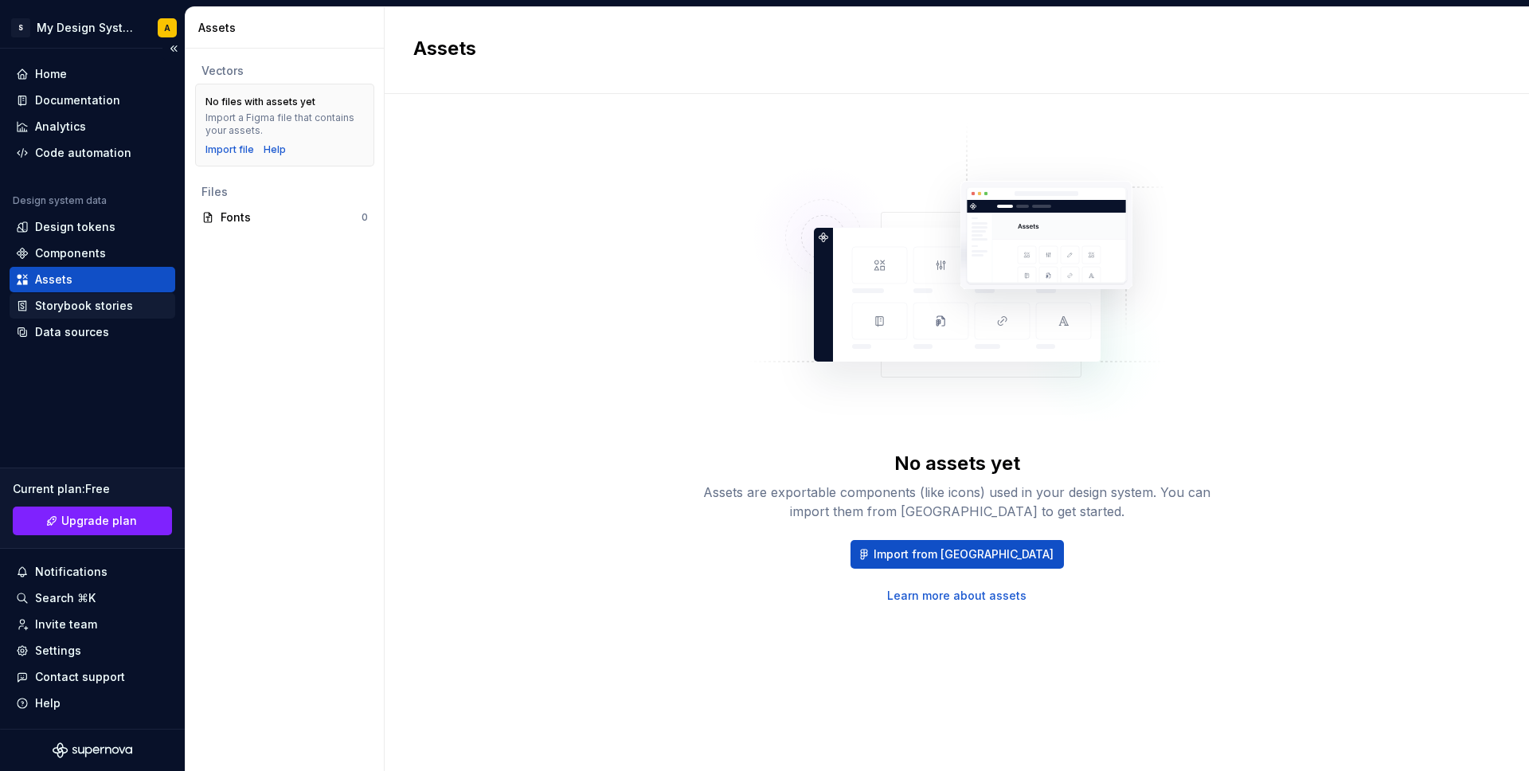
click at [86, 301] on div "Storybook stories" at bounding box center [84, 306] width 98 height 16
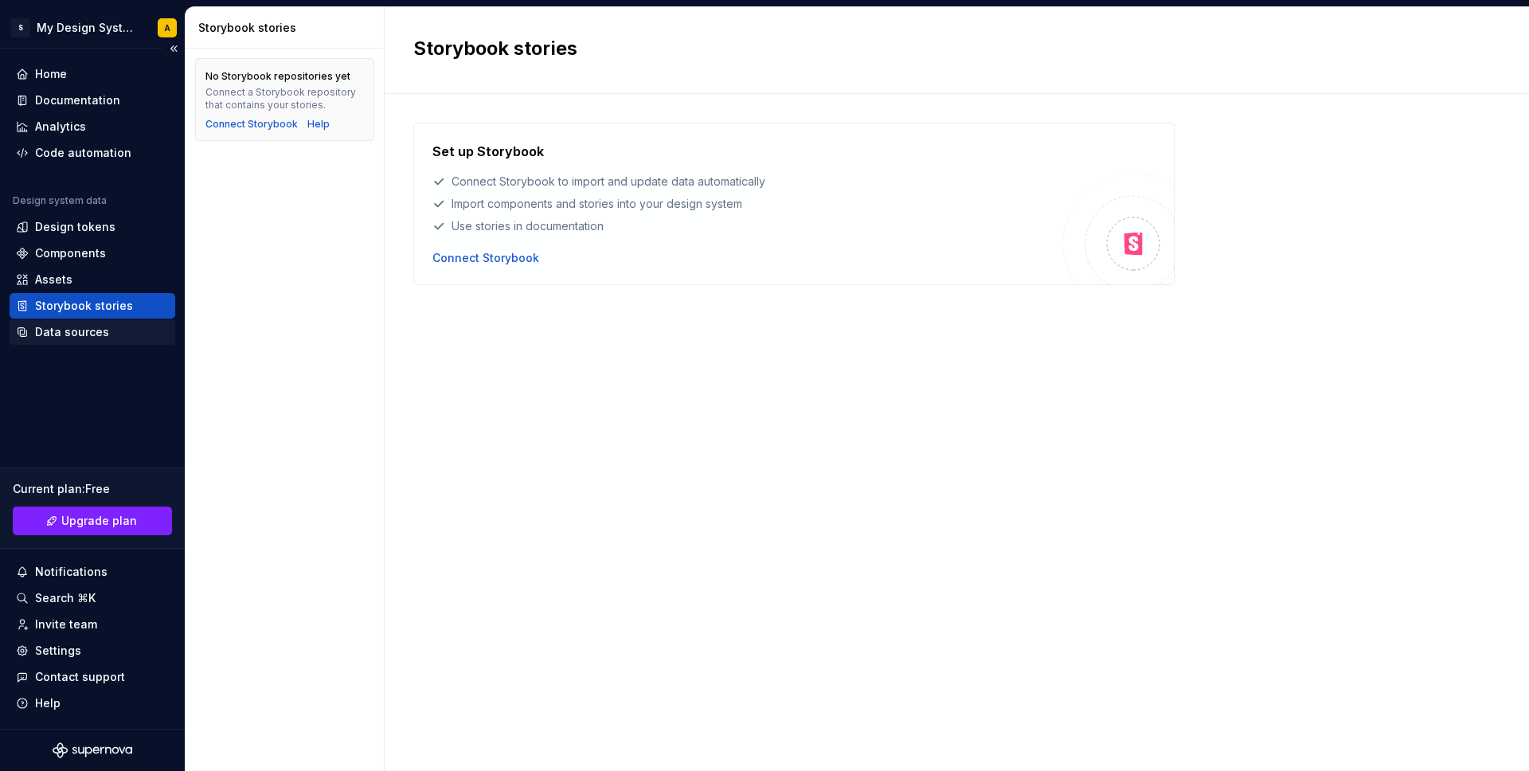
click at [79, 327] on div "Data sources" at bounding box center [72, 332] width 74 height 16
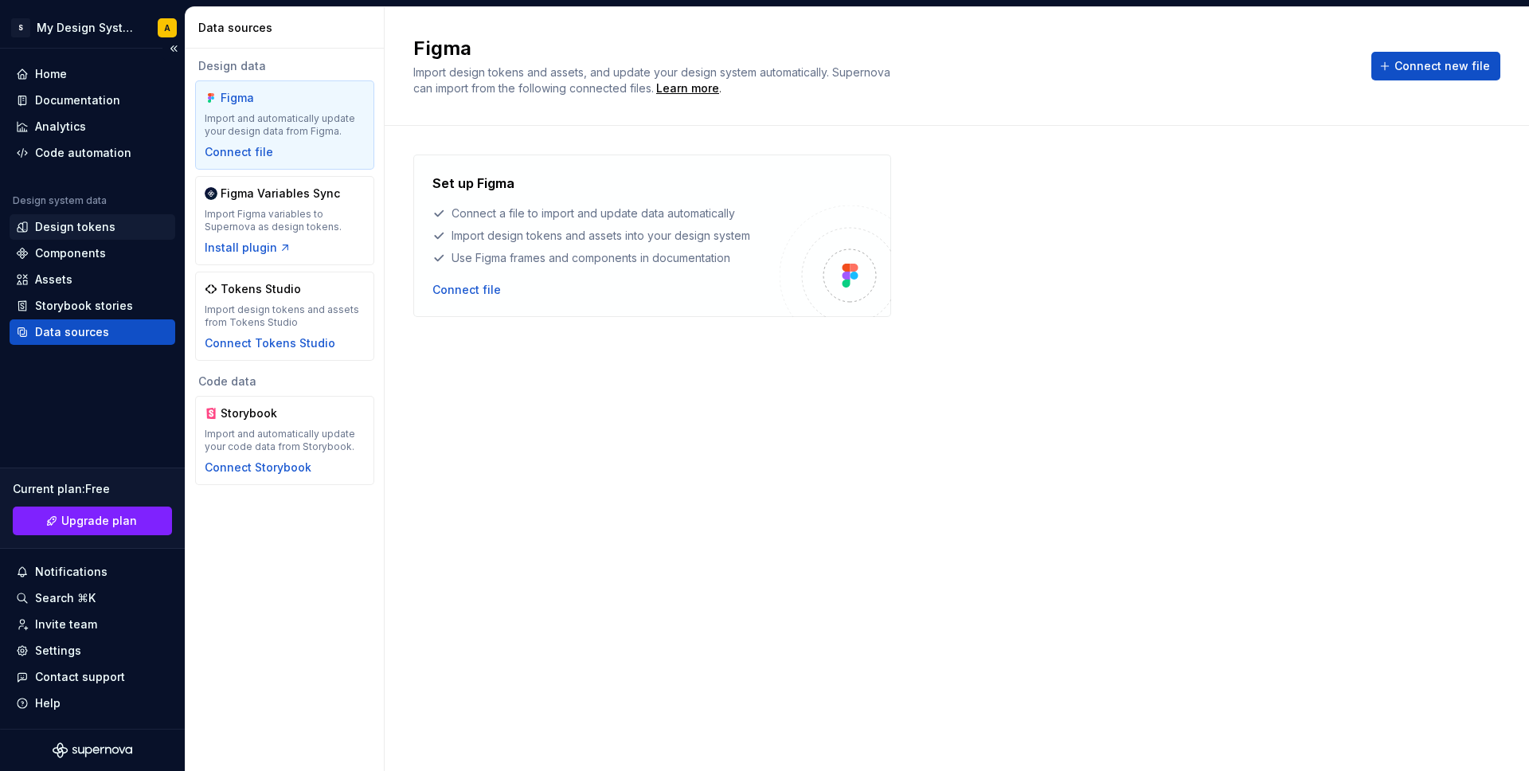
click at [86, 227] on div "Design tokens" at bounding box center [75, 227] width 80 height 16
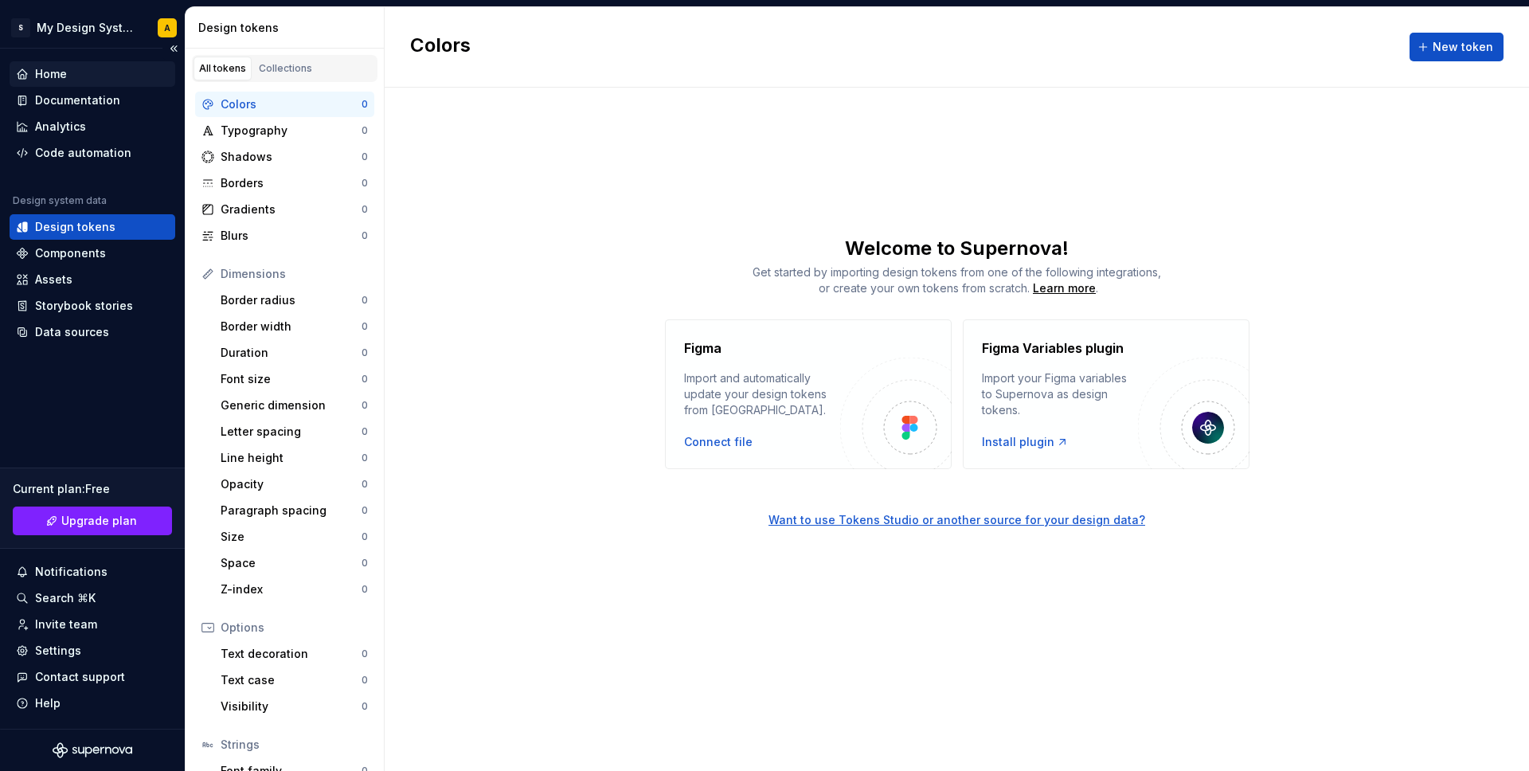
click at [76, 78] on div "Home" at bounding box center [92, 74] width 153 height 16
